Goal: Task Accomplishment & Management: Use online tool/utility

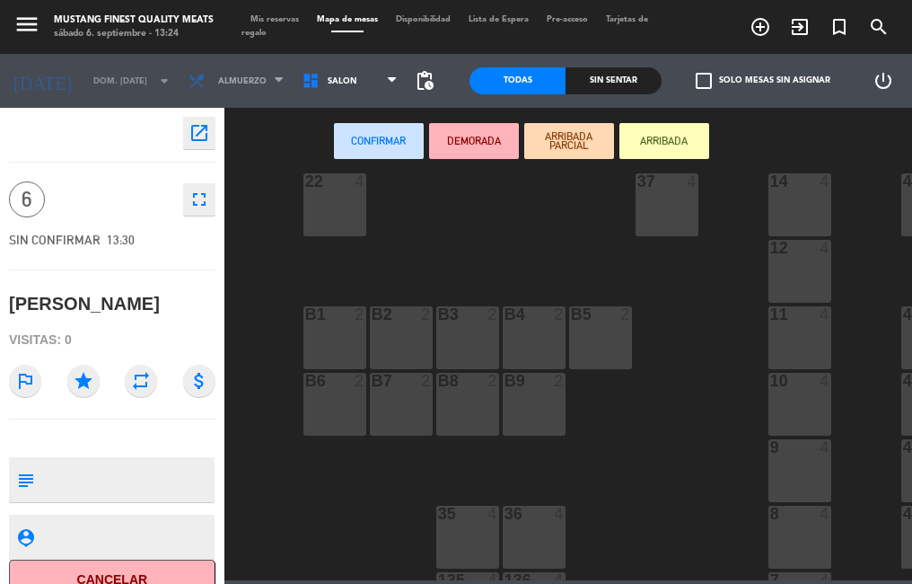
scroll to position [346, 0]
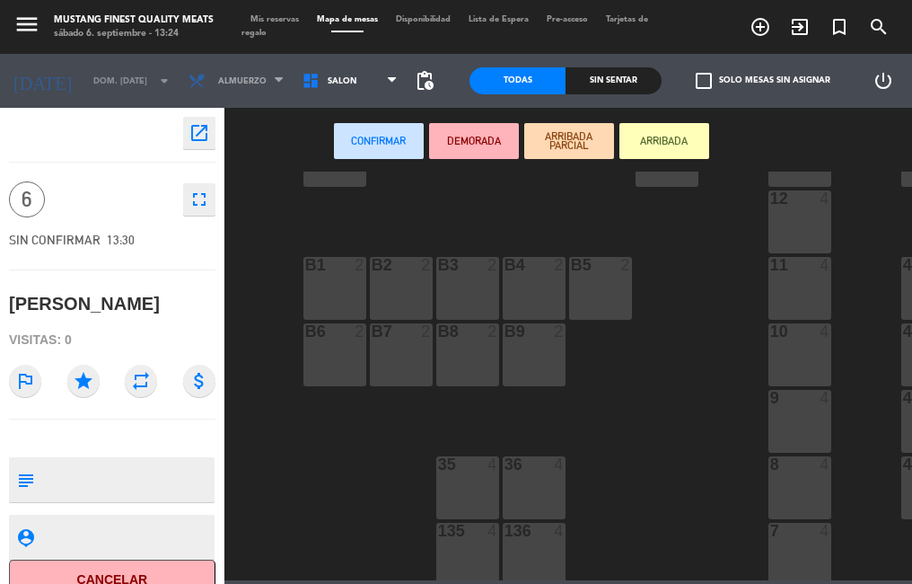
click at [569, 130] on button "ARRIBADA PARCIAL" at bounding box center [569, 141] width 90 height 36
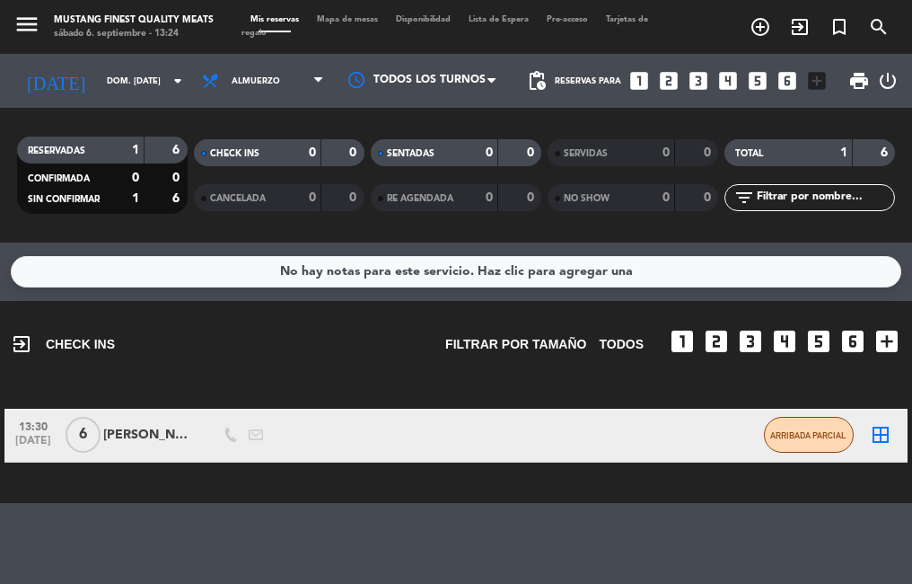
click at [345, 20] on span "Mapa de mesas" at bounding box center [347, 19] width 79 height 8
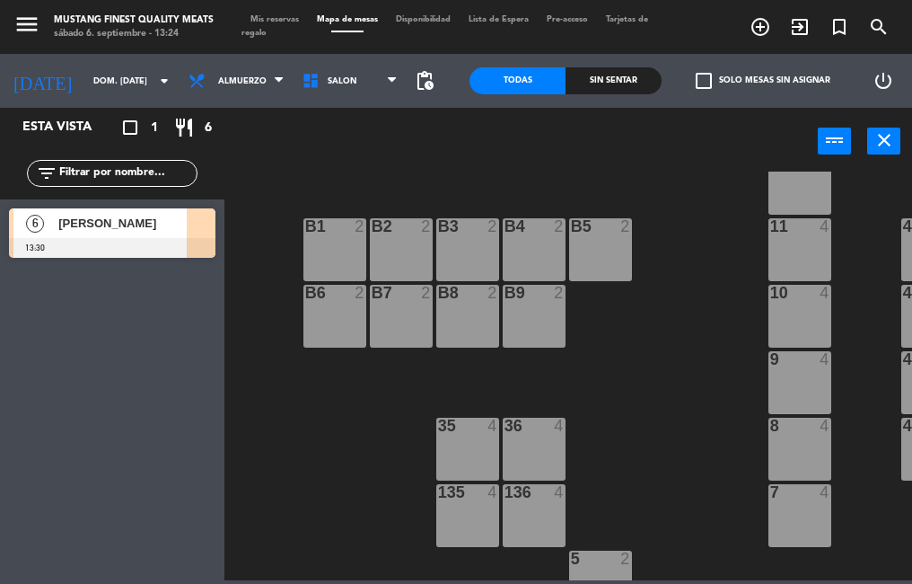
scroll to position [385, 0]
click at [543, 450] on div "36 4" at bounding box center [534, 448] width 63 height 63
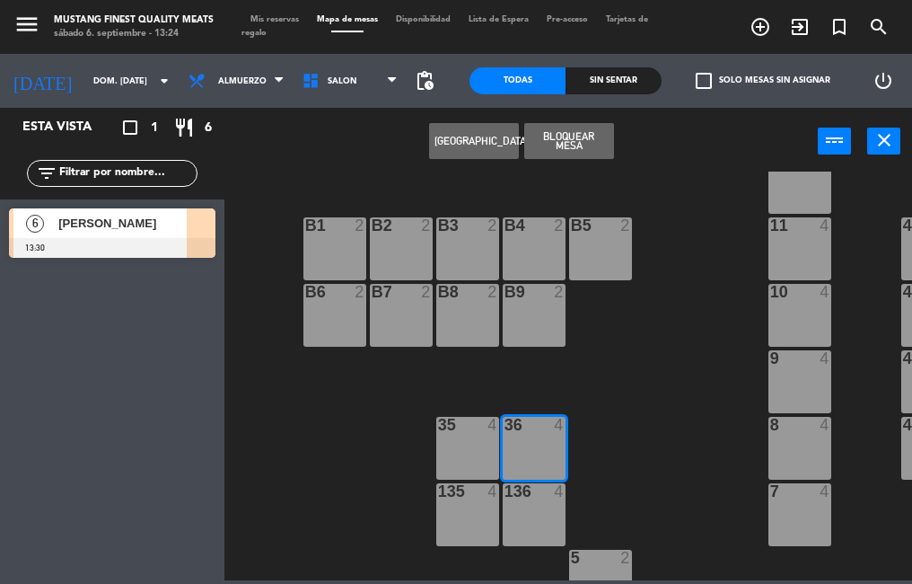
click at [521, 496] on div at bounding box center [534, 491] width 30 height 16
click at [143, 231] on span "[PERSON_NAME]" at bounding box center [122, 223] width 128 height 19
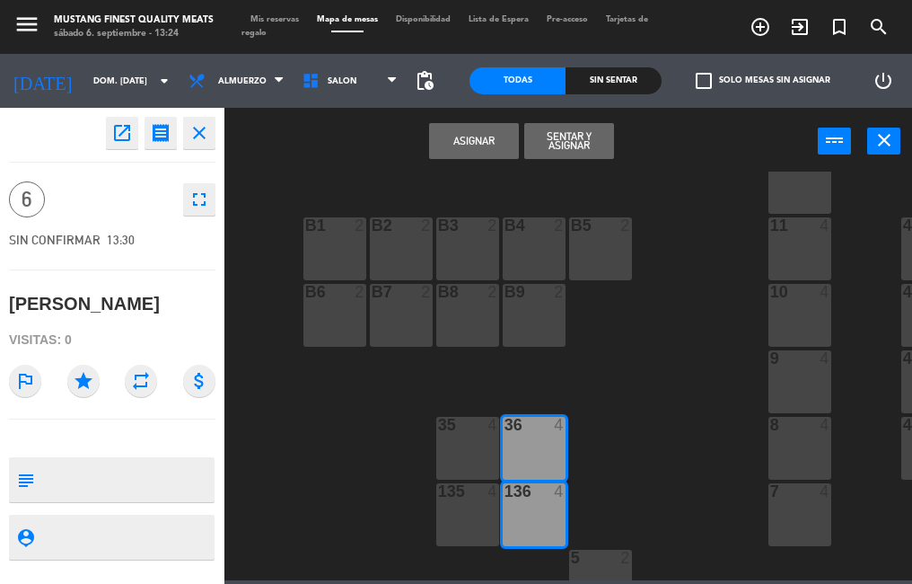
click at [478, 137] on button "Asignar" at bounding box center [474, 141] width 90 height 36
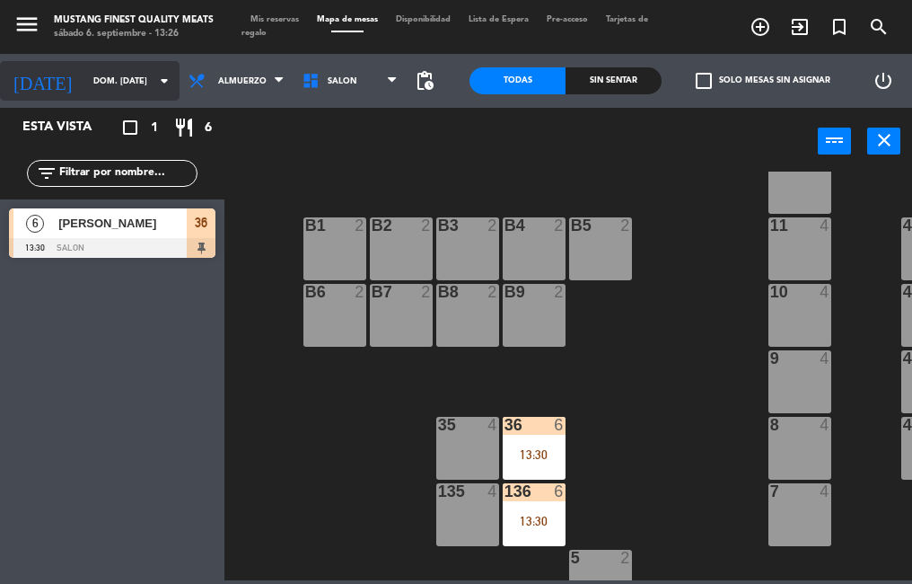
click at [128, 83] on input "dom. [DATE]" at bounding box center [142, 81] width 117 height 28
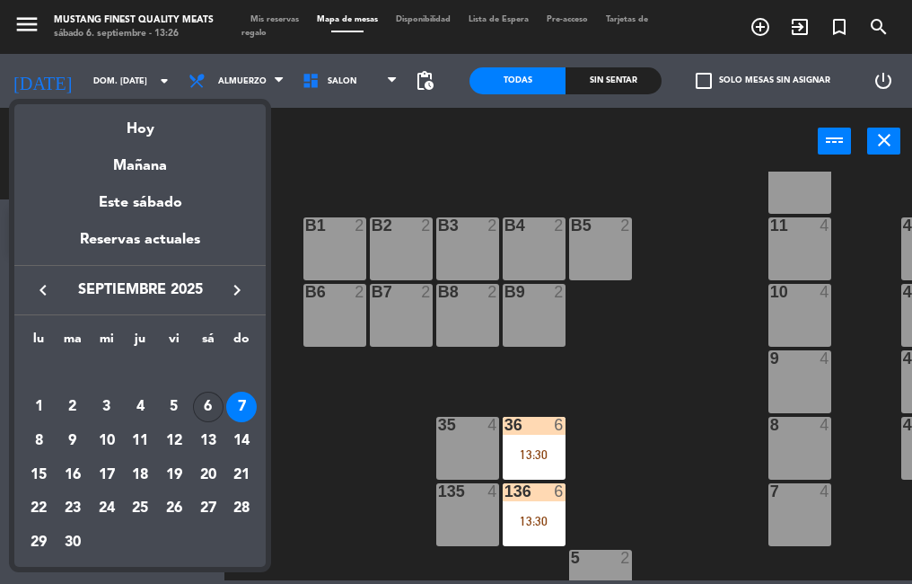
click at [207, 406] on div "6" at bounding box center [208, 407] width 31 height 31
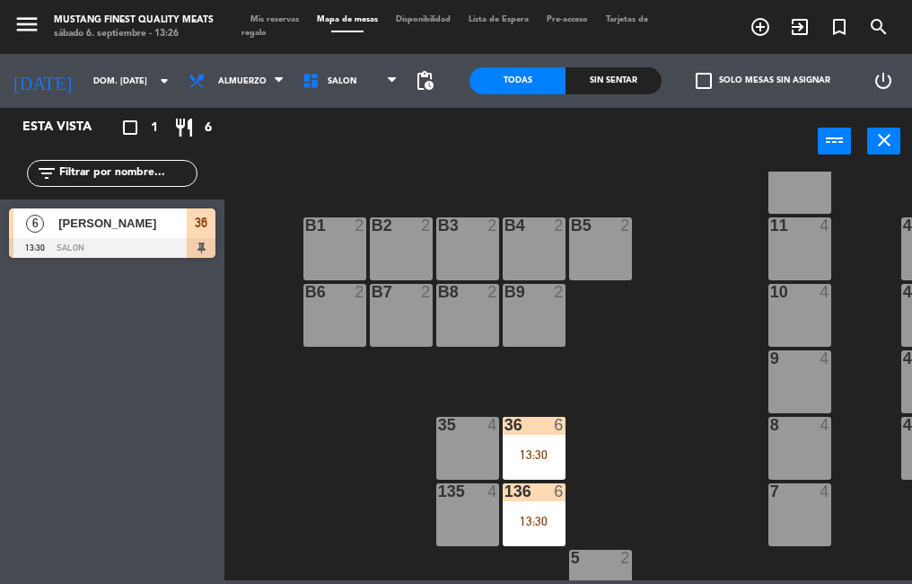
type input "sáb. [DATE]"
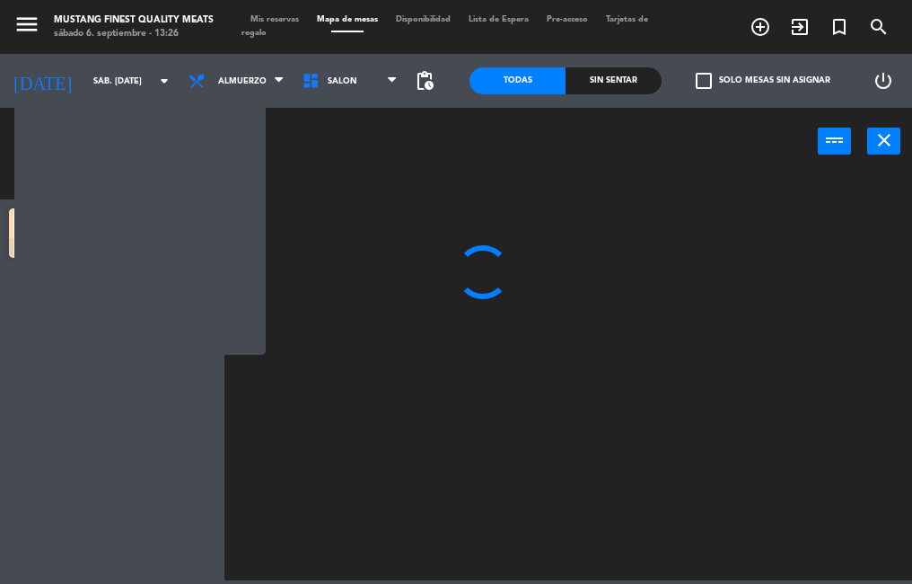
scroll to position [0, 0]
